Goal: Browse casually

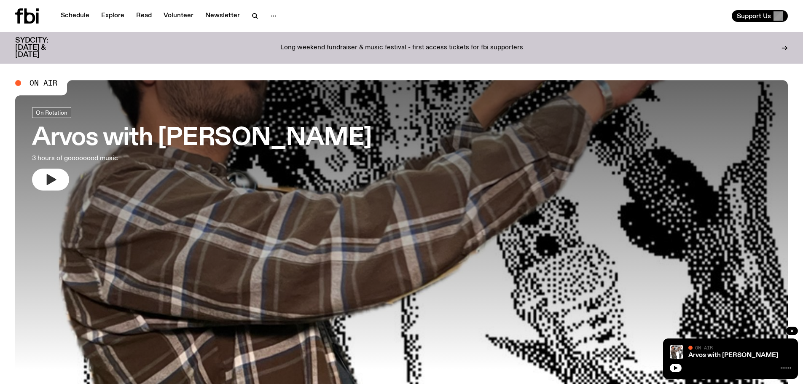
click at [52, 177] on icon "button" at bounding box center [50, 179] width 13 height 13
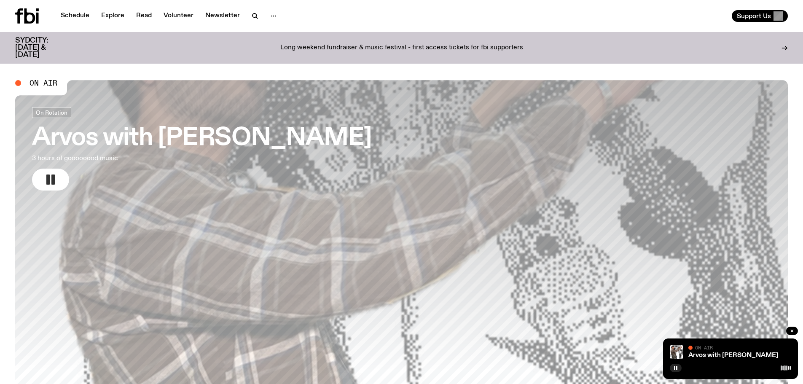
click at [48, 186] on icon "button" at bounding box center [50, 179] width 13 height 13
